Goal: Task Accomplishment & Management: Manage account settings

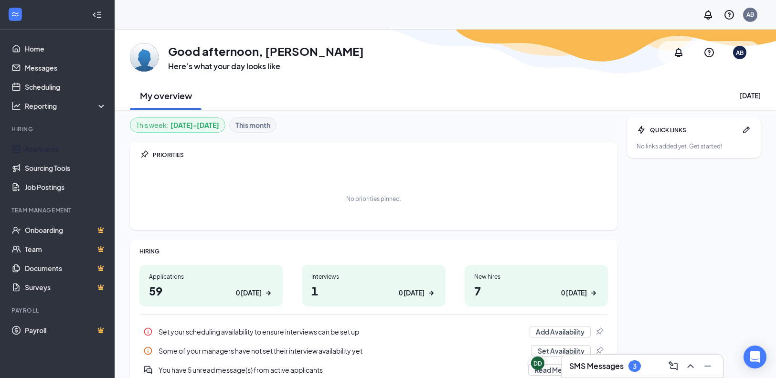
click at [54, 138] on li "Hiring Applicants Sourcing Tools Job Postings" at bounding box center [57, 161] width 114 height 72
click at [53, 148] on link "Applicants" at bounding box center [66, 148] width 82 height 19
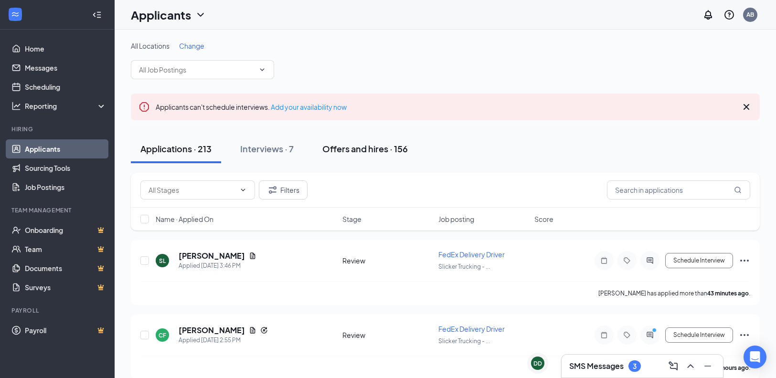
click at [354, 148] on div "Offers and hires · 156" at bounding box center [365, 149] width 86 height 12
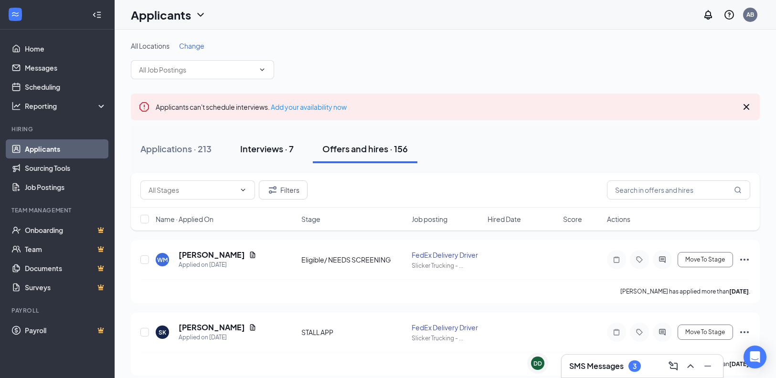
click at [275, 152] on div "Interviews · 7" at bounding box center [267, 149] width 54 height 12
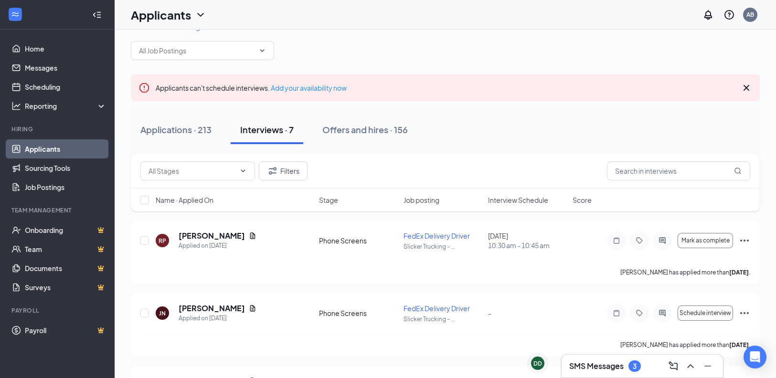
scroll to position [23, 0]
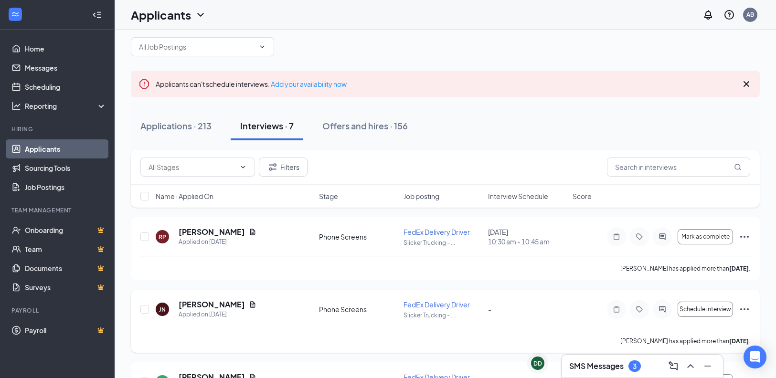
click at [557, 303] on div "[PERSON_NAME] [PERSON_NAME] Applied on [DATE] Phone Screens FedEx Delivery Driv…" at bounding box center [445, 315] width 610 height 30
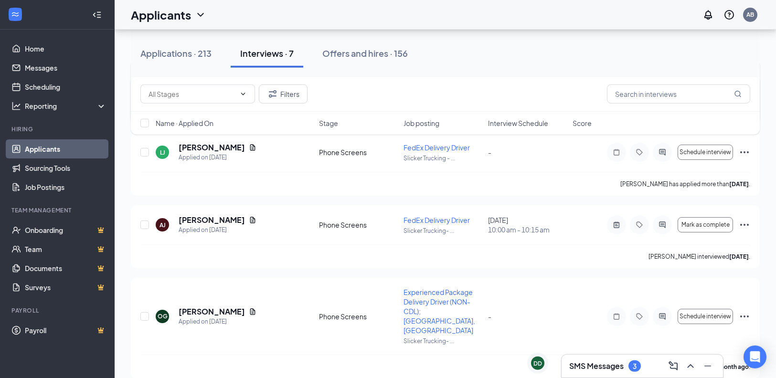
scroll to position [321, 0]
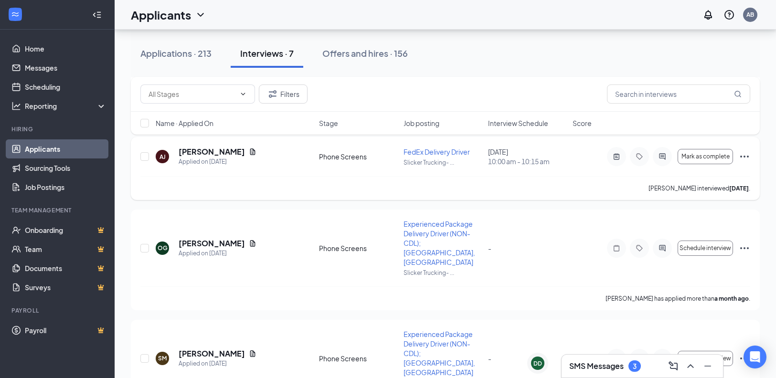
click at [517, 161] on span "10:00 am - 10:15 am" at bounding box center [527, 162] width 79 height 10
click at [663, 154] on icon "ActiveChat" at bounding box center [662, 156] width 6 height 6
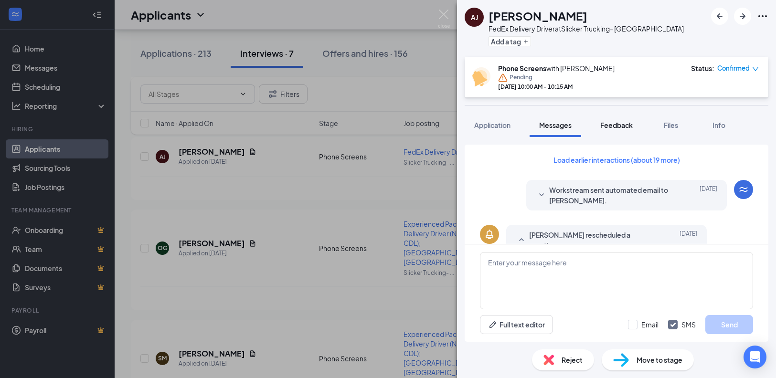
click at [620, 126] on span "Feedback" at bounding box center [616, 125] width 32 height 9
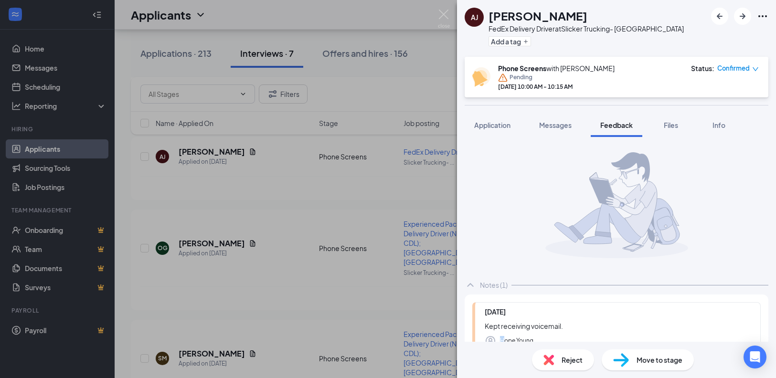
scroll to position [62, 0]
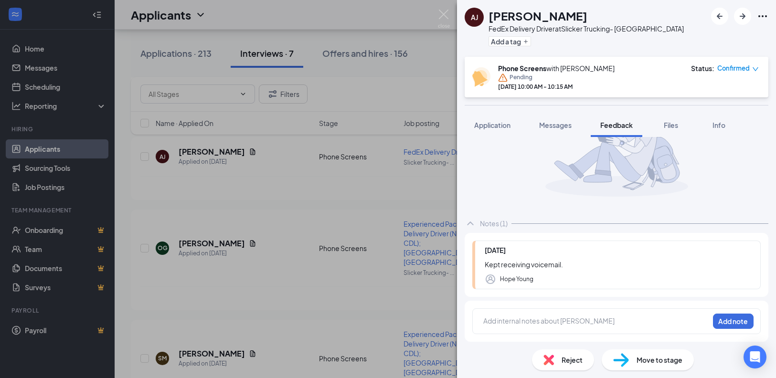
drag, startPoint x: 487, startPoint y: 327, endPoint x: 540, endPoint y: 379, distance: 74.3
click at [540, 342] on div "Notes (1) [DATE] Kept receiving voicemail. Hope Young Add internal notes about …" at bounding box center [616, 239] width 319 height 205
click at [338, 259] on div "[PERSON_NAME] [PERSON_NAME] FedEx Delivery Driver at Slicker Trucking- Mansfiel…" at bounding box center [388, 189] width 776 height 378
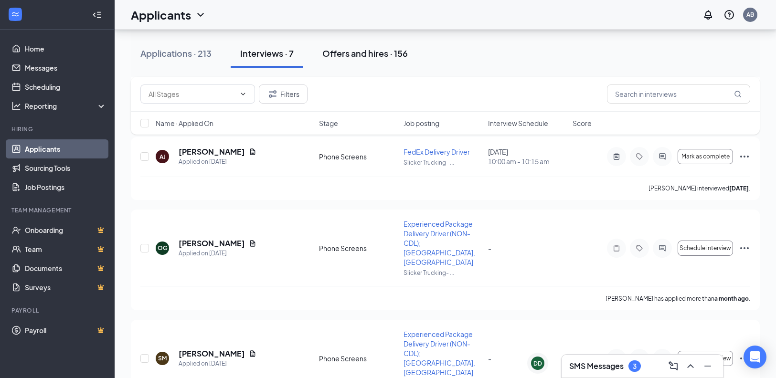
click at [368, 49] on div "Offers and hires · 156" at bounding box center [365, 53] width 86 height 12
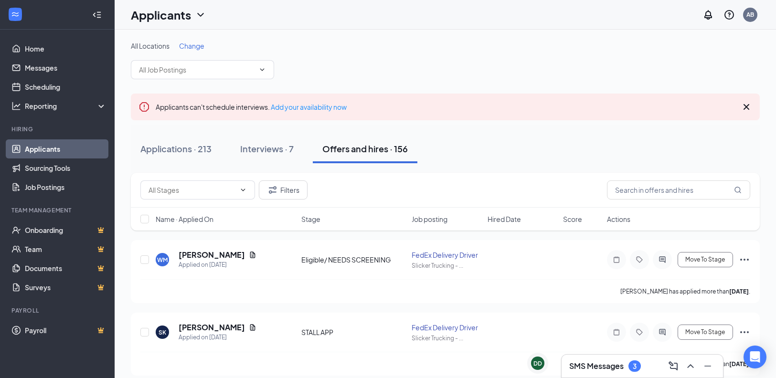
click at [519, 193] on div "Filters" at bounding box center [445, 190] width 610 height 19
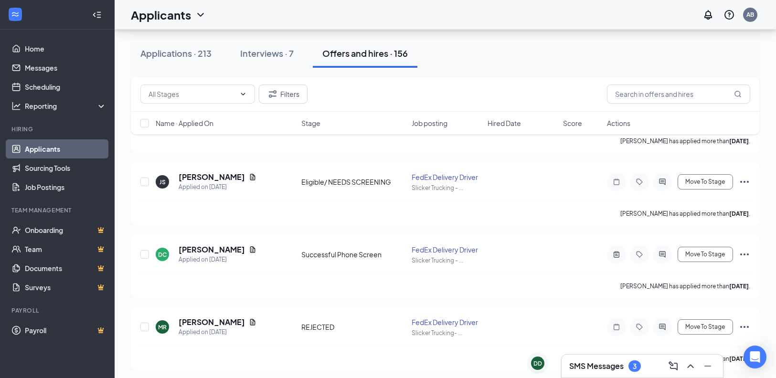
scroll to position [590, 0]
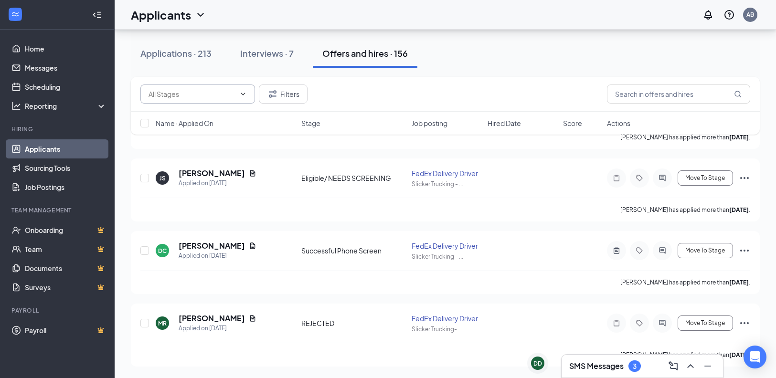
click at [233, 98] on input "text" at bounding box center [192, 94] width 87 height 11
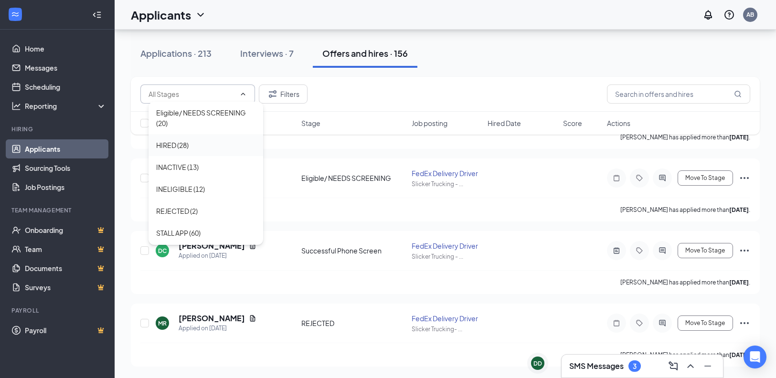
click at [202, 145] on div "HIRED (28)" at bounding box center [205, 145] width 99 height 11
type input "HIRED (28)"
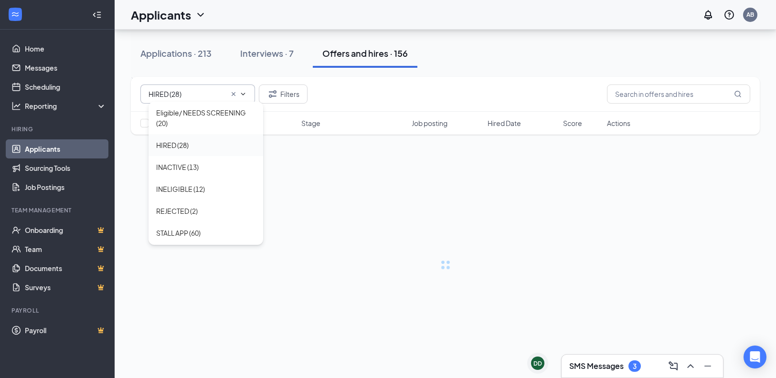
scroll to position [0, 0]
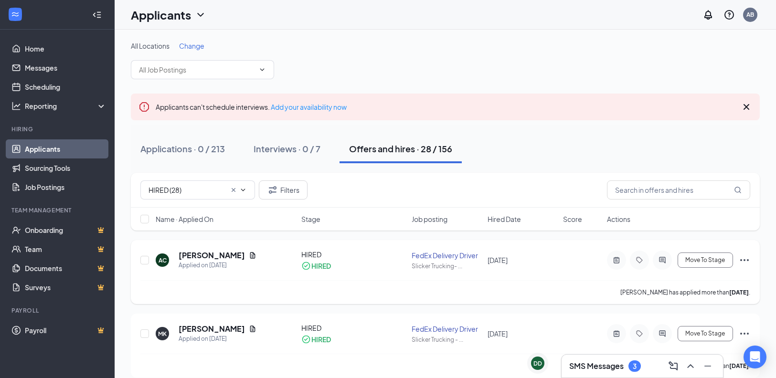
click at [666, 259] on icon "ActiveChat" at bounding box center [662, 261] width 11 height 8
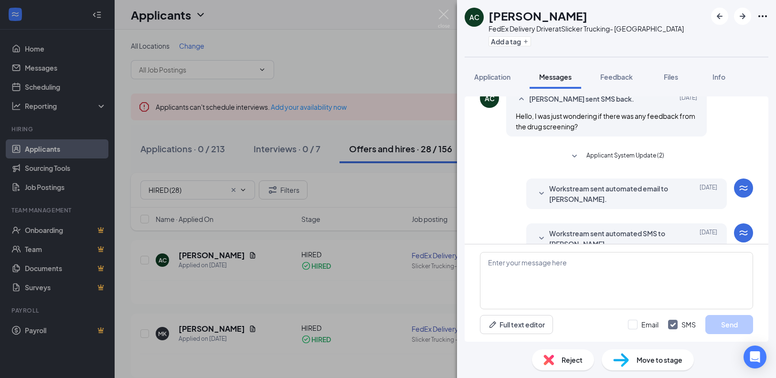
scroll to position [444, 0]
click at [616, 74] on span "Feedback" at bounding box center [616, 77] width 32 height 9
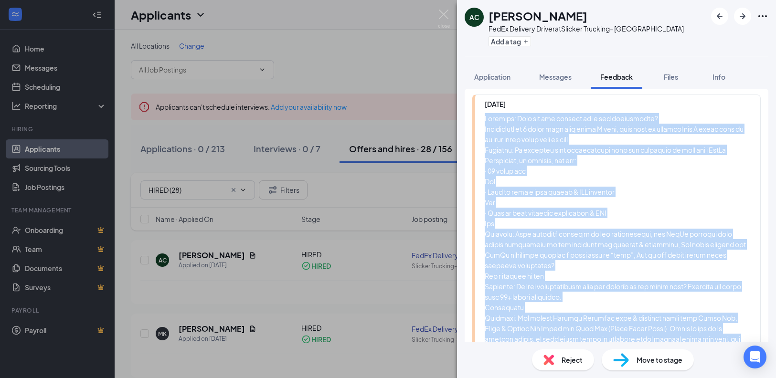
scroll to position [392, 0]
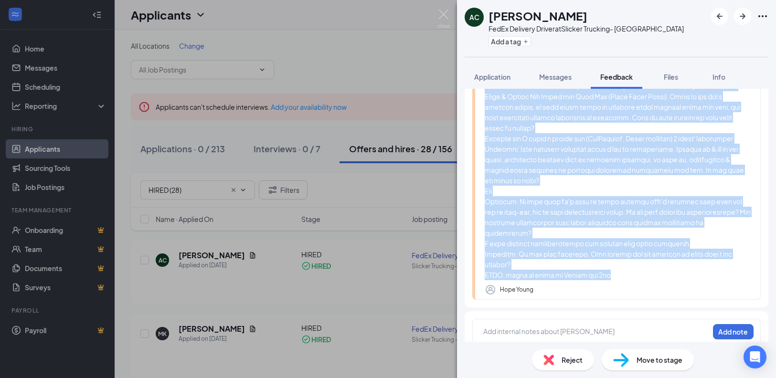
drag, startPoint x: 487, startPoint y: 279, endPoint x: 608, endPoint y: 267, distance: 121.5
click at [608, 267] on div at bounding box center [618, 80] width 266 height 399
